Goal: Obtain resource: Obtain resource

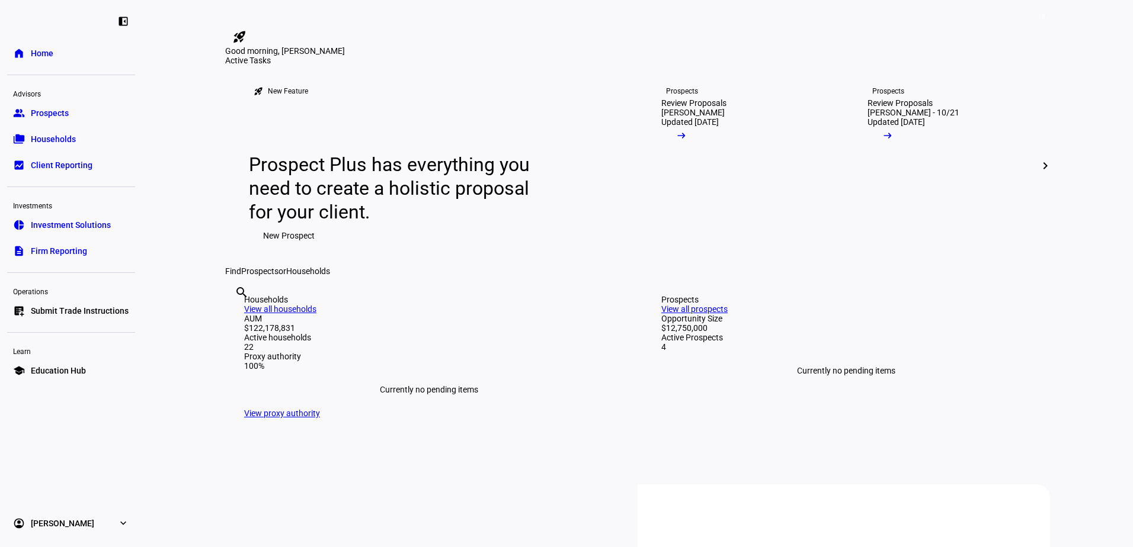
click at [71, 132] on link "folder_copy Households" at bounding box center [71, 139] width 128 height 24
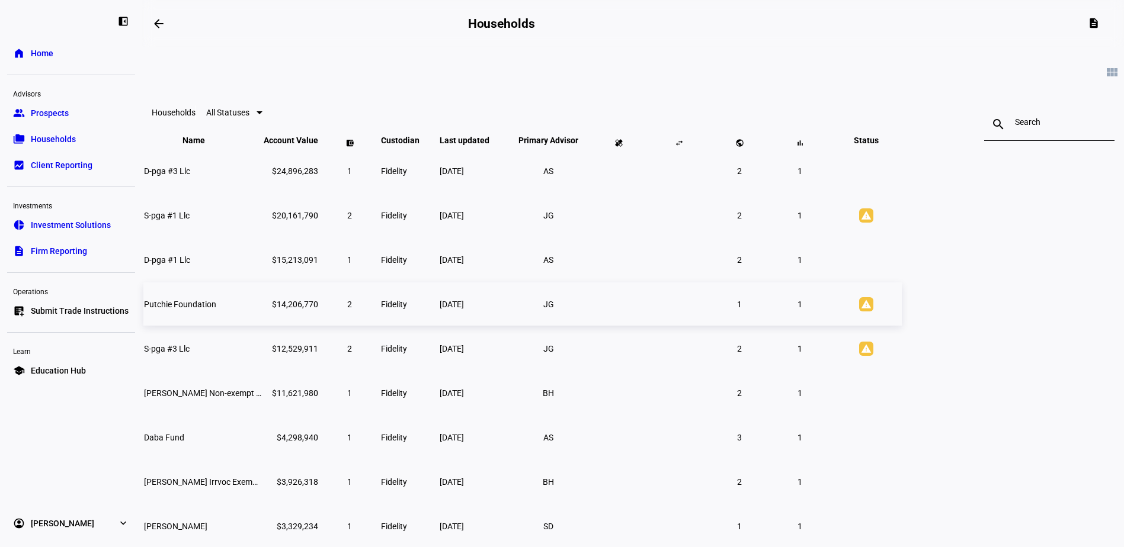
scroll to position [178, 0]
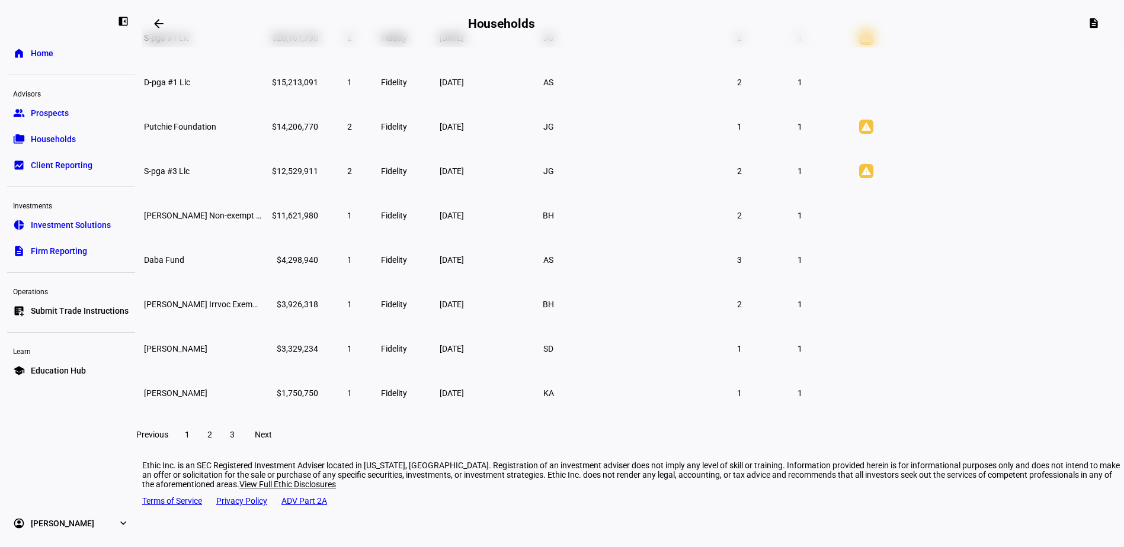
click at [212, 440] on span "2" at bounding box center [209, 434] width 5 height 9
click at [262, 370] on td "[PERSON_NAME]" at bounding box center [202, 348] width 118 height 43
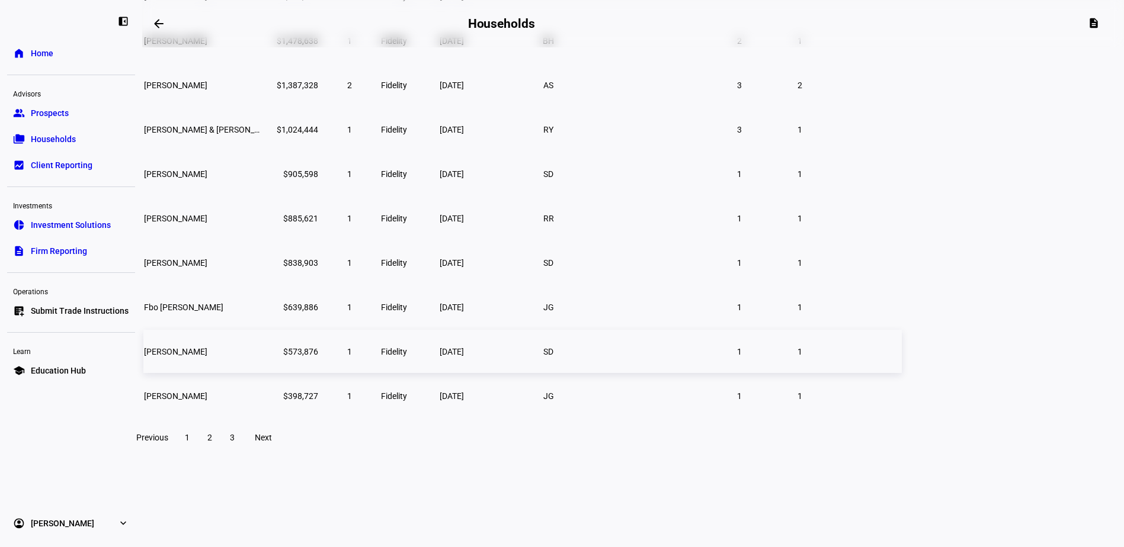
scroll to position [98, 0]
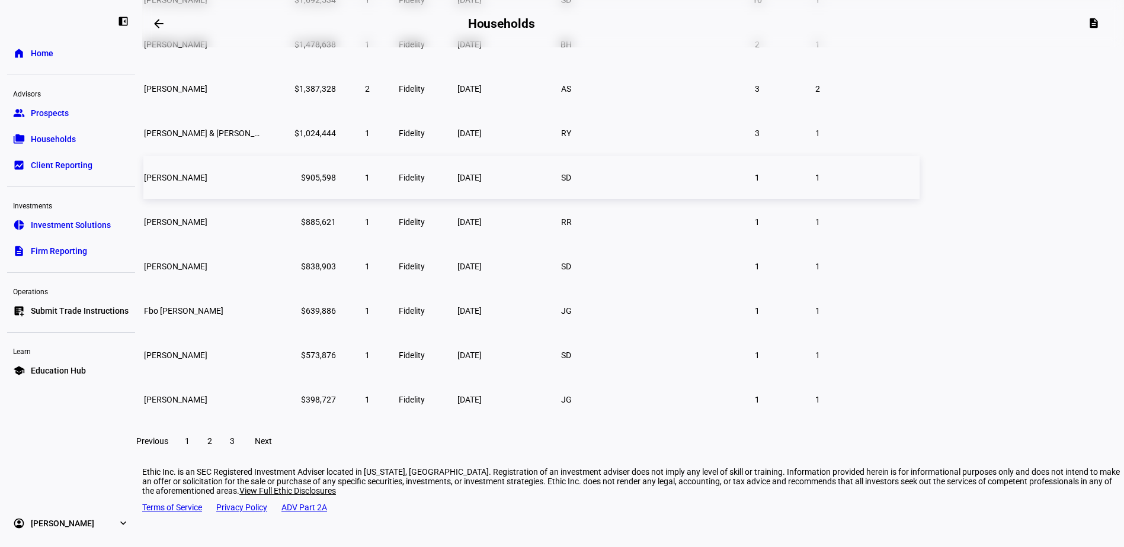
scroll to position [178, 0]
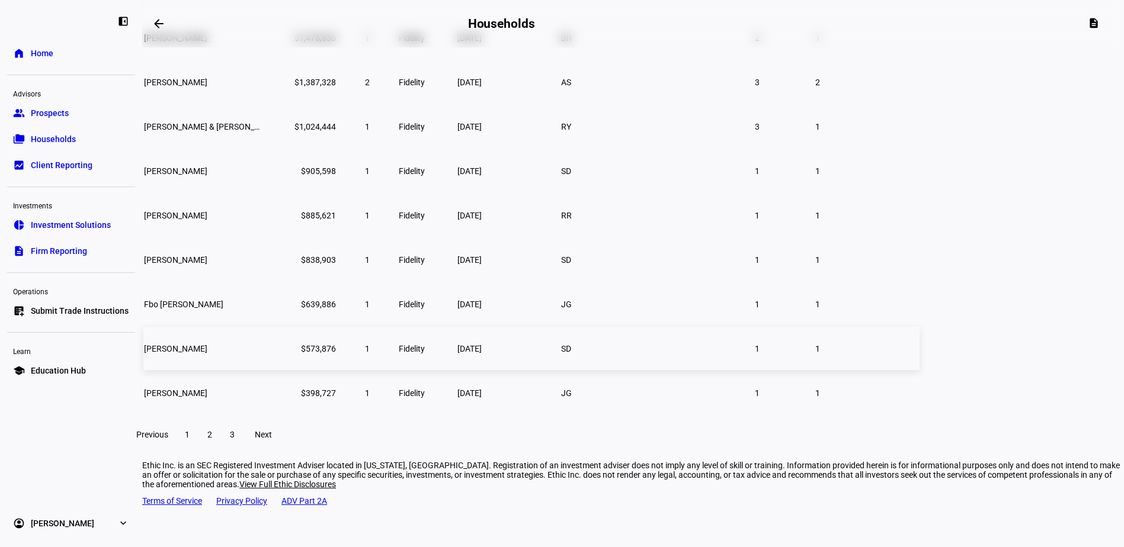
click at [262, 359] on td "[PERSON_NAME]" at bounding box center [202, 348] width 118 height 43
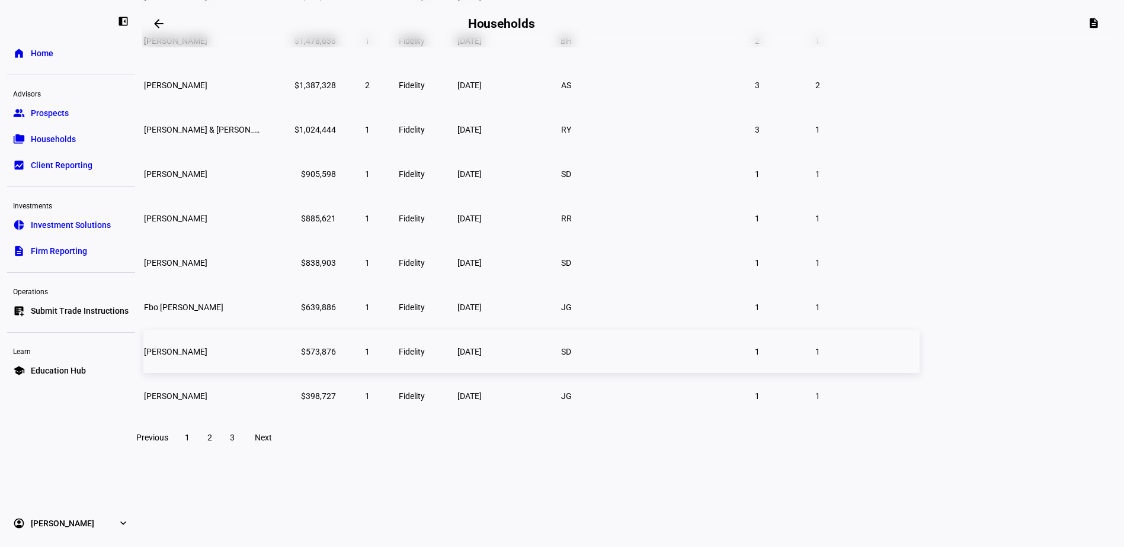
scroll to position [98, 0]
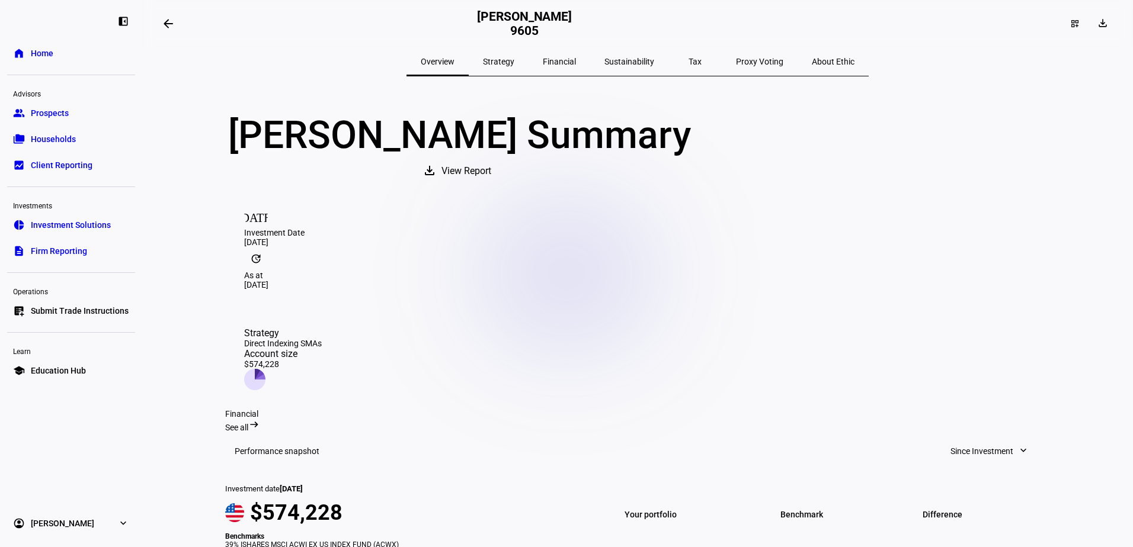
click at [491, 181] on span "View Report" at bounding box center [466, 171] width 50 height 28
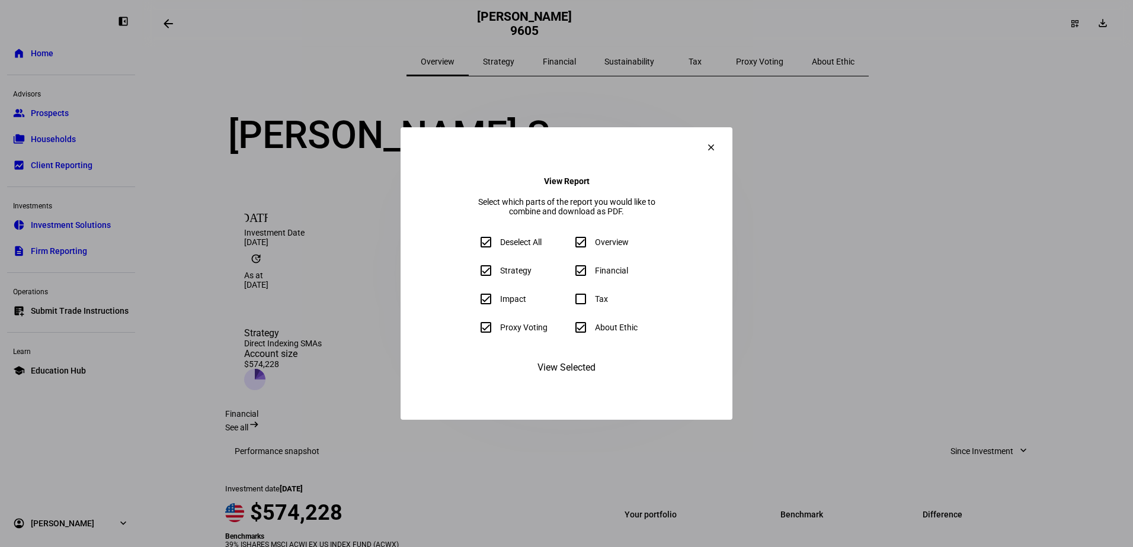
drag, startPoint x: 400, startPoint y: 274, endPoint x: 406, endPoint y: 254, distance: 21.2
click at [474, 272] on input "Strategy" at bounding box center [486, 271] width 24 height 24
checkbox input "false"
click at [474, 245] on input "Select All" at bounding box center [486, 242] width 24 height 24
checkbox input "true"
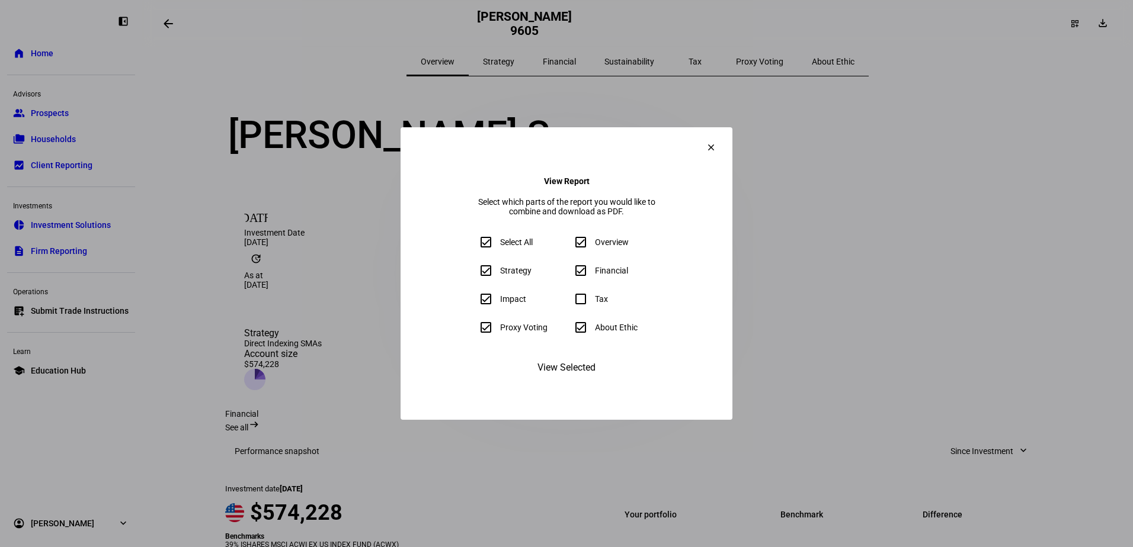
checkbox input "true"
click at [474, 248] on input "Deselect All" at bounding box center [486, 242] width 24 height 24
checkbox input "false"
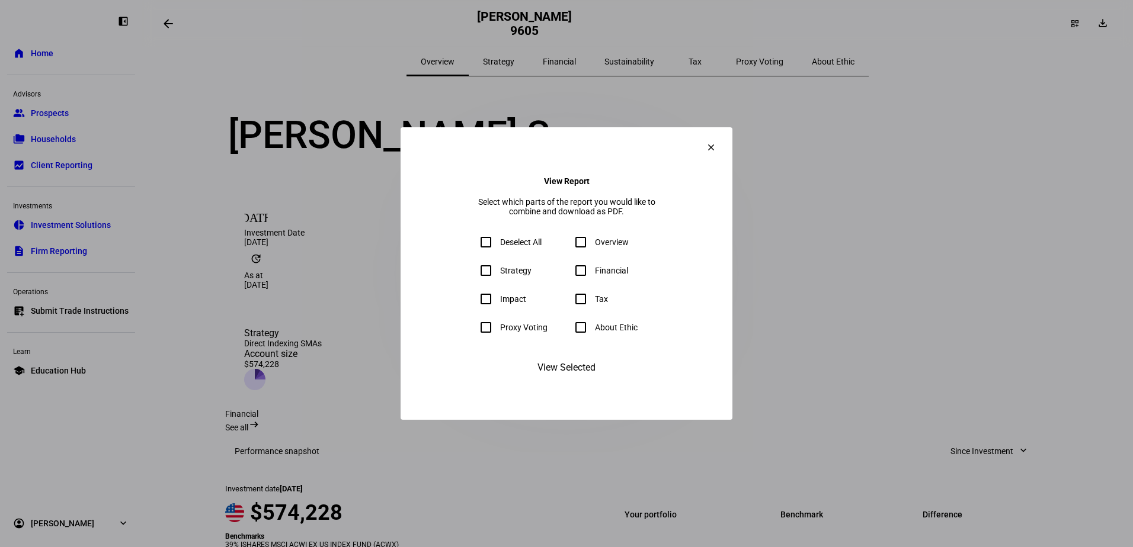
checkbox input "false"
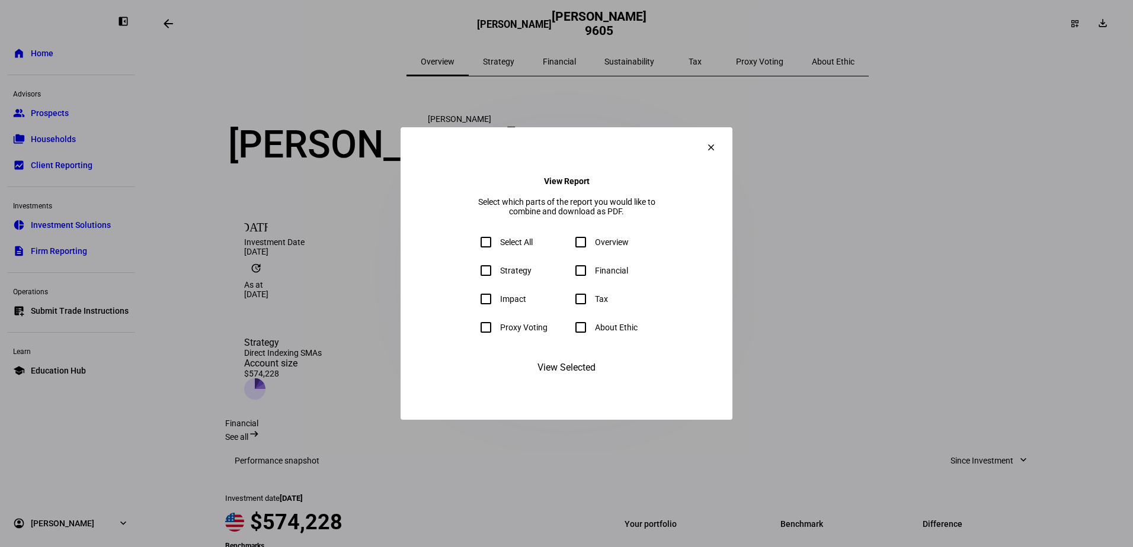
click at [474, 306] on input "Impact" at bounding box center [486, 299] width 24 height 24
checkbox input "true"
click at [583, 382] on span "View Selected" at bounding box center [566, 368] width 58 height 28
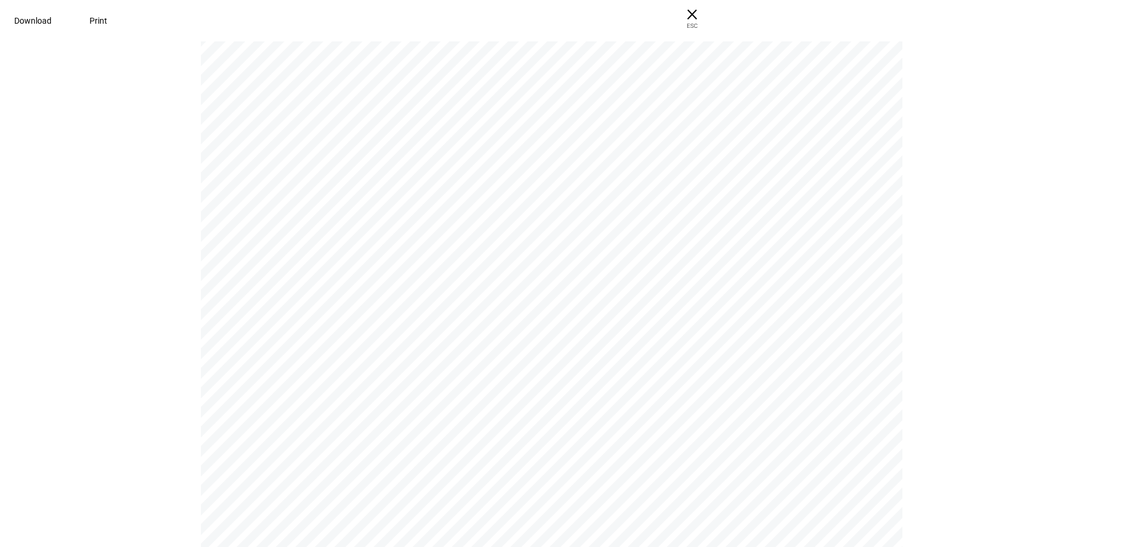
scroll to position [237, 0]
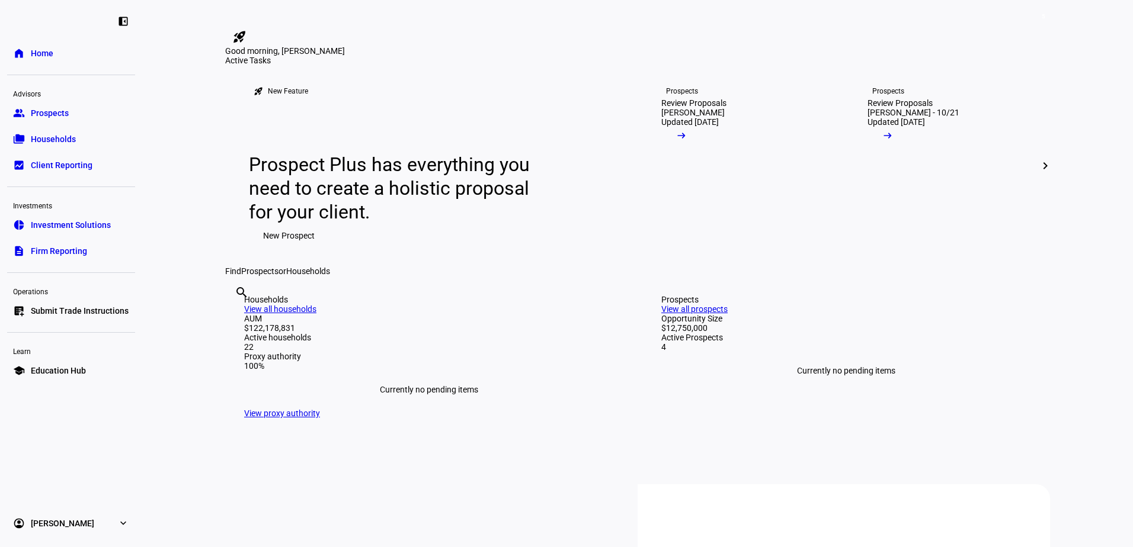
click at [81, 131] on link "folder_copy Households" at bounding box center [71, 139] width 128 height 24
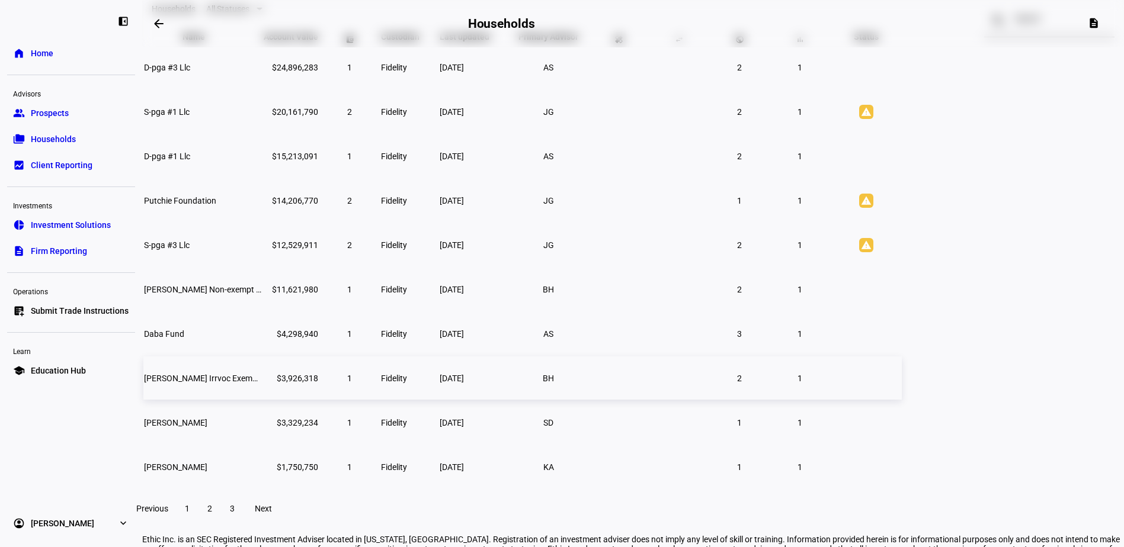
scroll to position [178, 0]
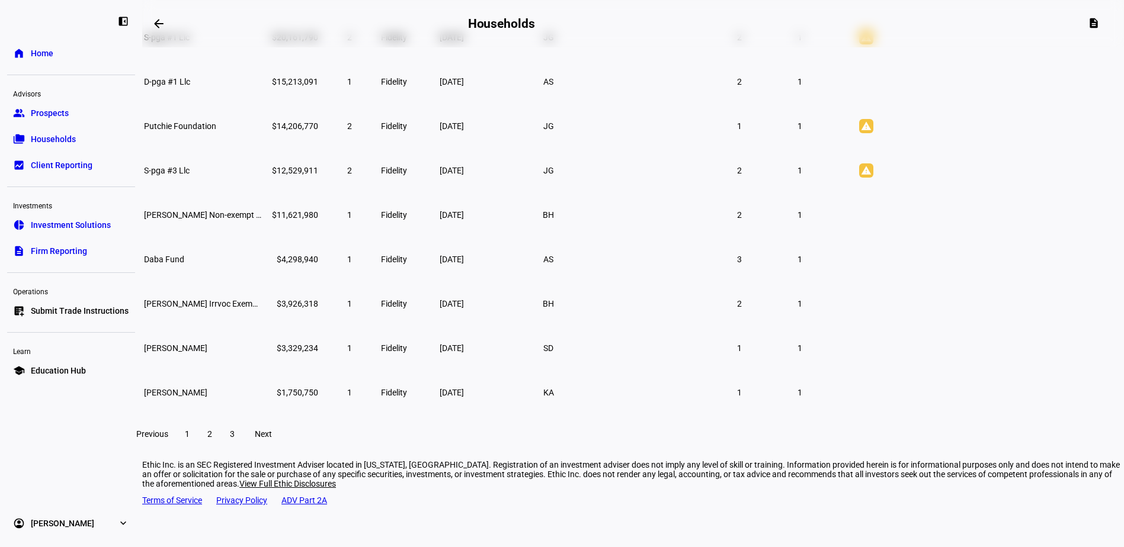
click at [220, 448] on span at bounding box center [209, 434] width 21 height 28
click at [262, 365] on td "[PERSON_NAME]" at bounding box center [202, 347] width 118 height 43
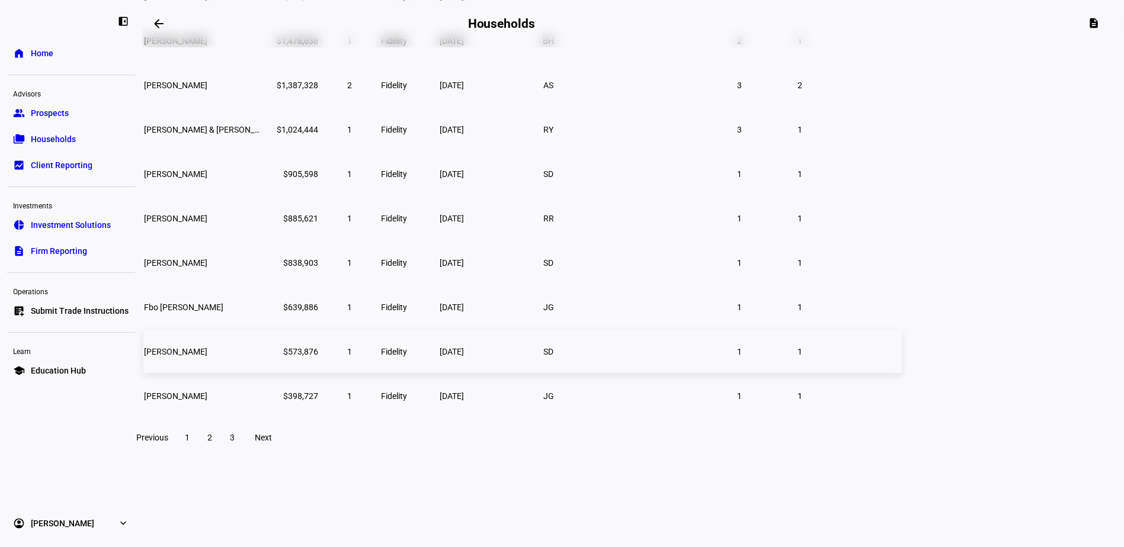
scroll to position [98, 0]
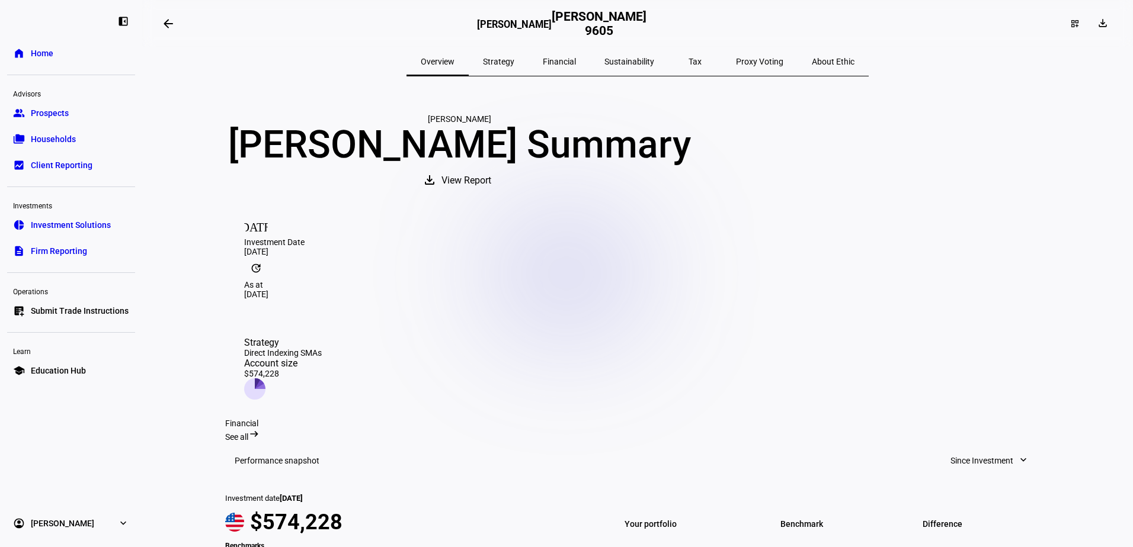
click at [491, 195] on span "View Report" at bounding box center [466, 180] width 50 height 28
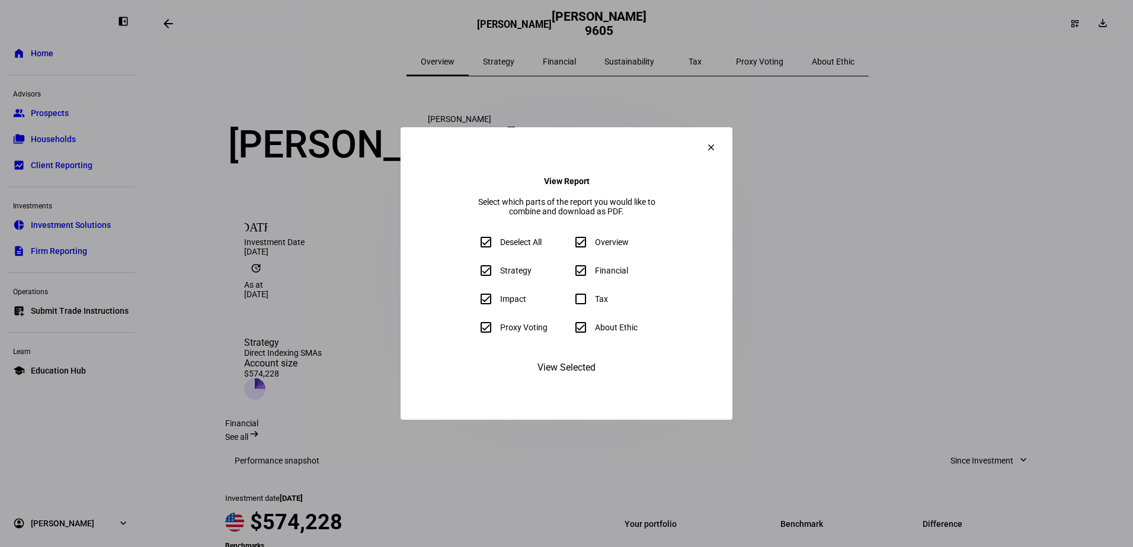
drag, startPoint x: 408, startPoint y: 247, endPoint x: 826, endPoint y: 211, distance: 419.2
click at [474, 247] on input "Deselect All" at bounding box center [486, 242] width 24 height 24
checkbox input "false"
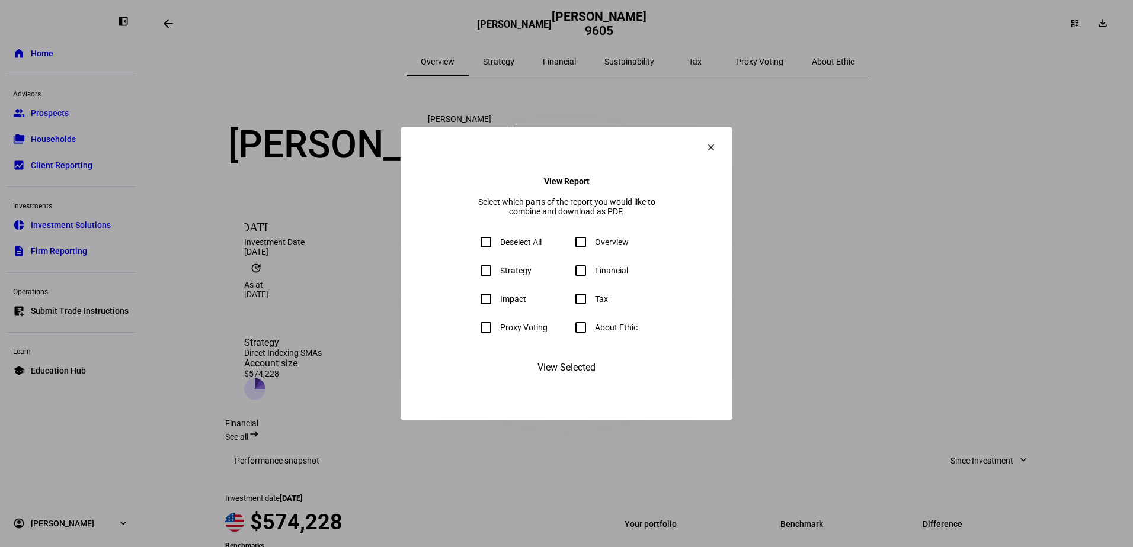
checkbox input "false"
click at [474, 307] on input "Impact" at bounding box center [486, 299] width 24 height 24
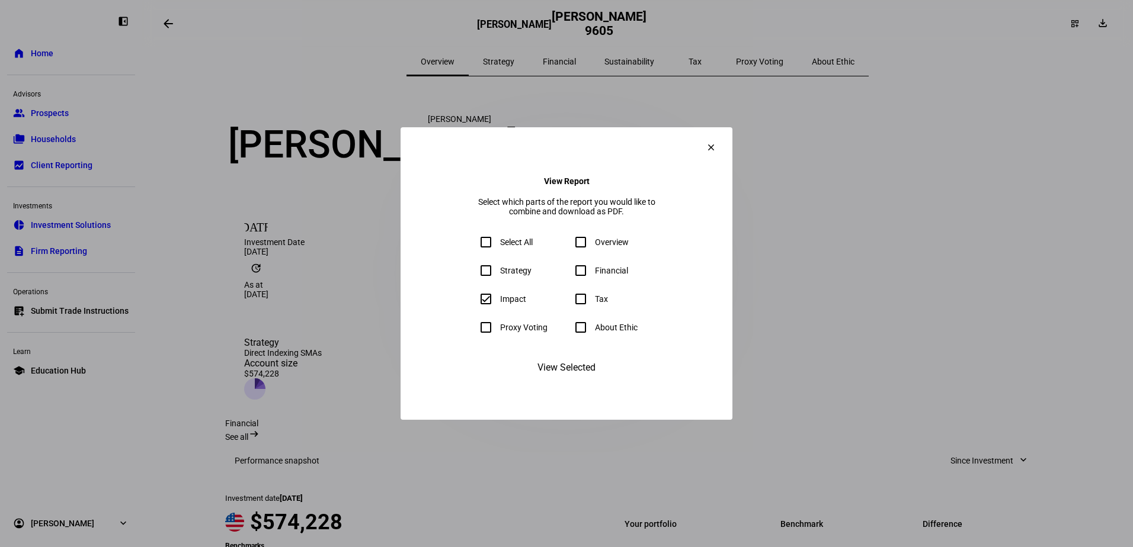
checkbox input "true"
drag, startPoint x: 623, startPoint y: 247, endPoint x: 408, endPoint y: 309, distance: 223.9
click at [622, 247] on div "Overview" at bounding box center [612, 242] width 34 height 9
click at [592, 247] on input "Overview" at bounding box center [581, 242] width 24 height 24
checkbox input "true"
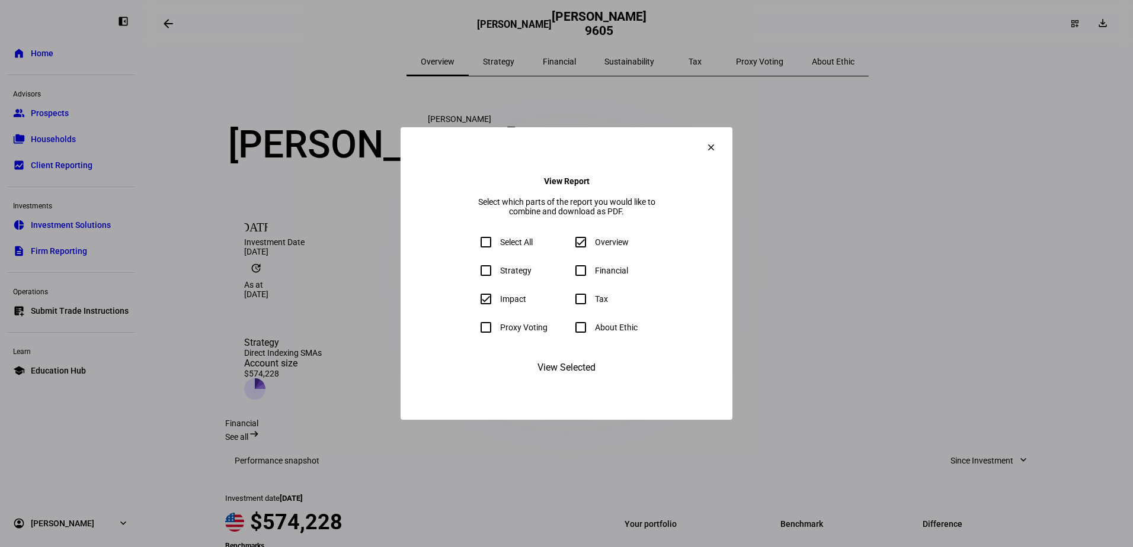
click at [593, 382] on span "View Selected" at bounding box center [566, 368] width 58 height 28
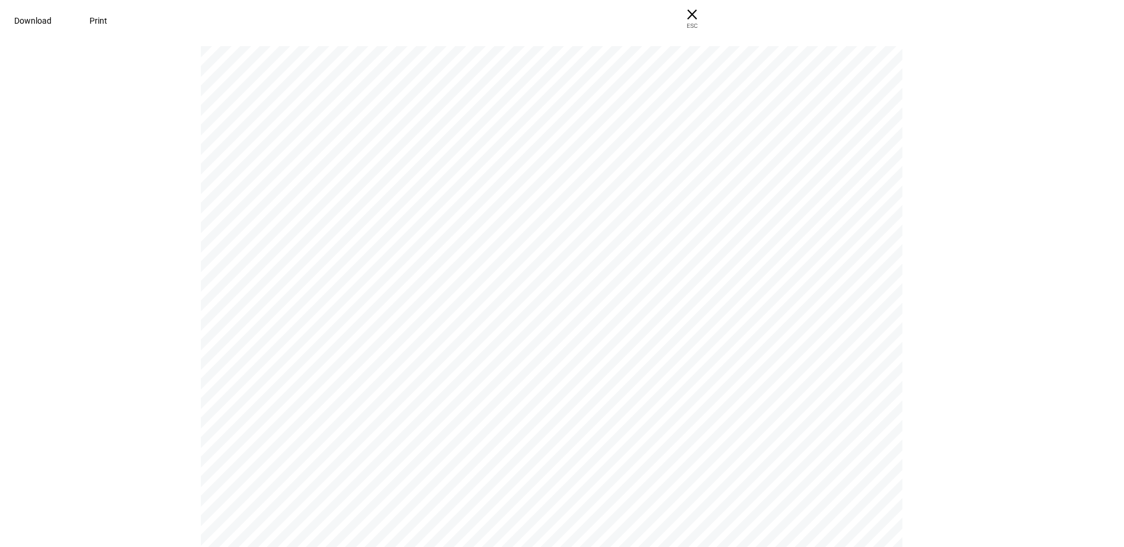
click at [711, 21] on span "× ESC" at bounding box center [692, 19] width 38 height 38
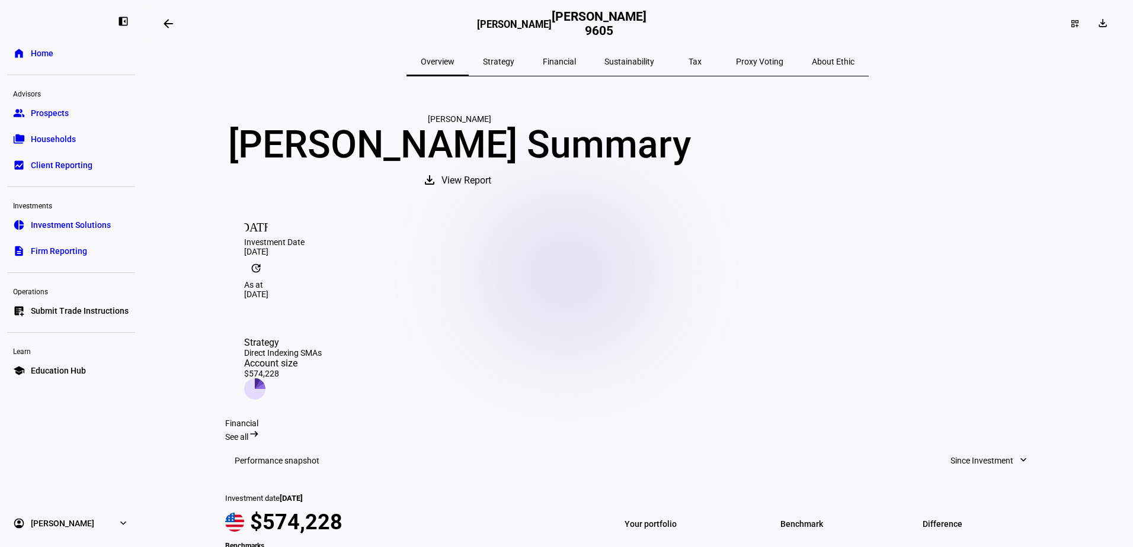
click at [94, 233] on link "pie_chart Investment Solutions" at bounding box center [71, 225] width 128 height 24
